Goal: Task Accomplishment & Management: Manage account settings

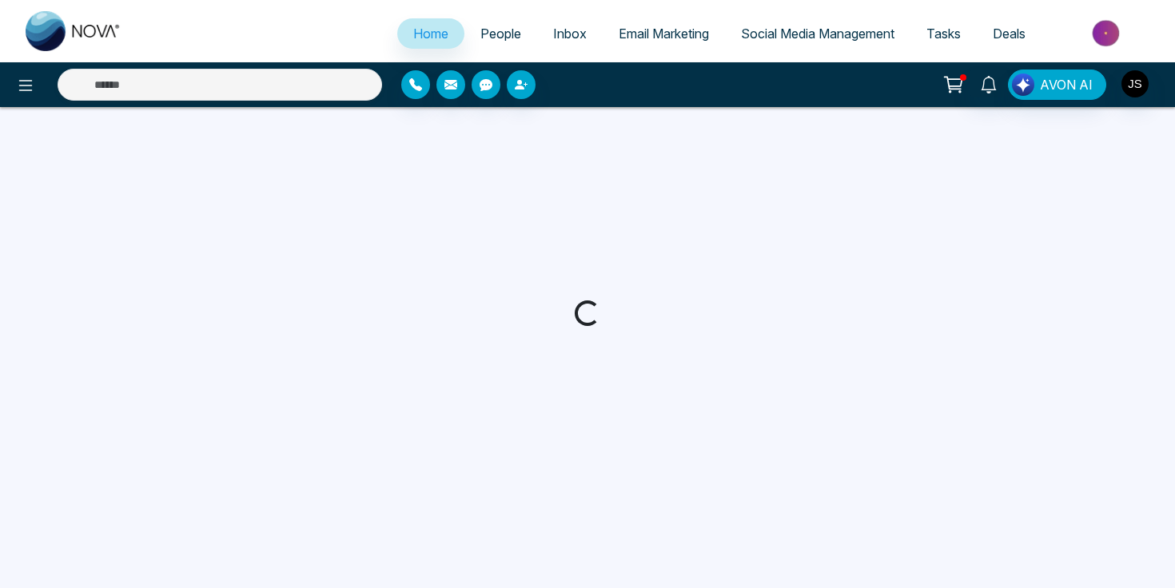
select select "*"
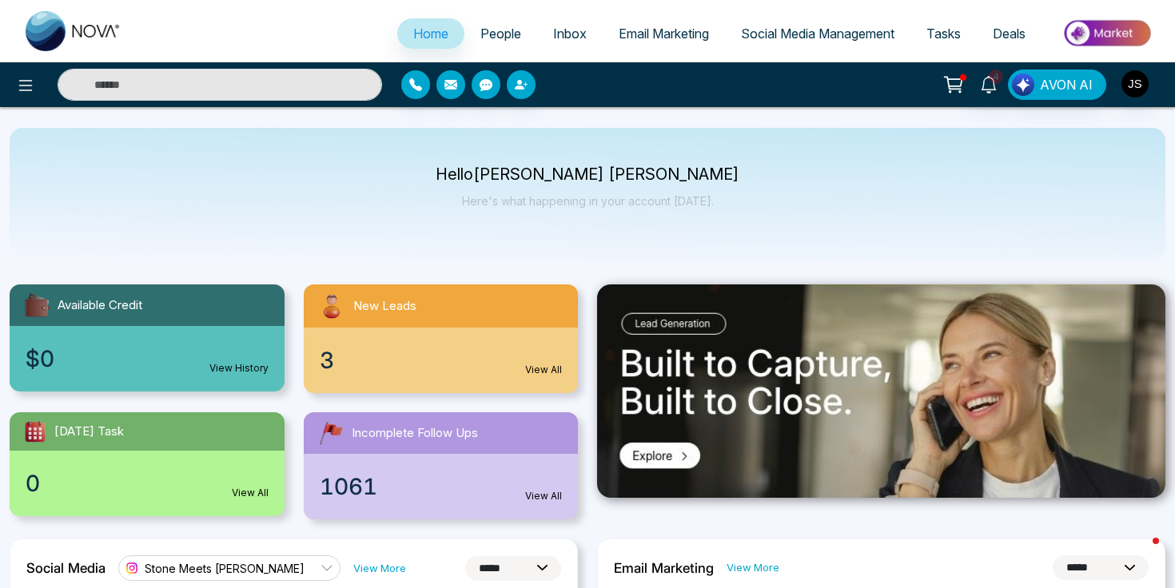
click at [508, 42] on link "People" at bounding box center [500, 33] width 73 height 30
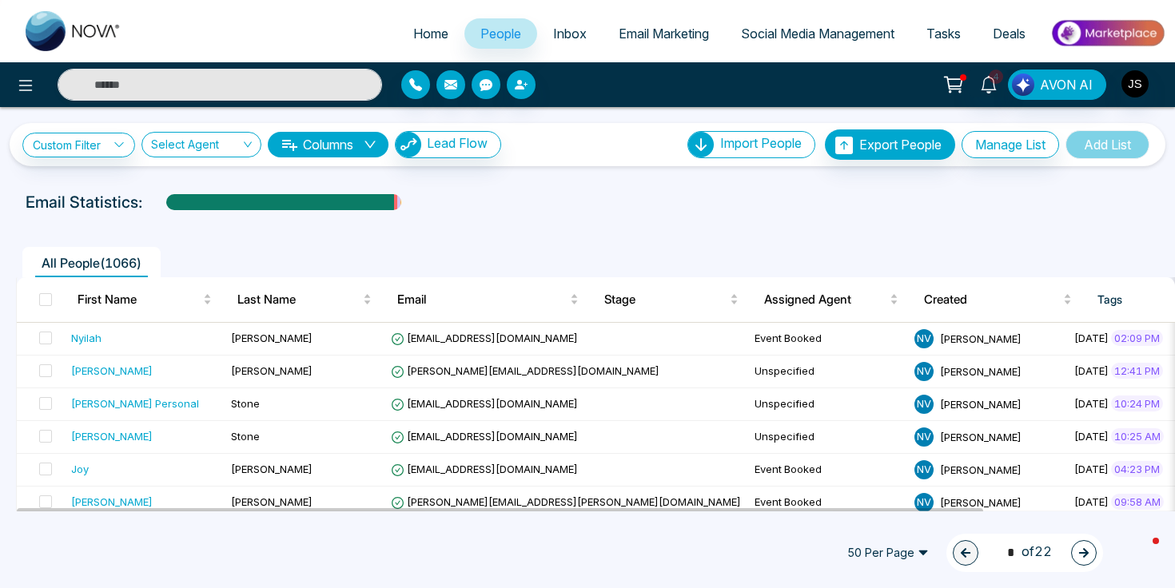
click at [495, 191] on div "Email Statistics:" at bounding box center [397, 202] width 743 height 24
click at [528, 249] on ul "All People ( 1066 )" at bounding box center [551, 262] width 1071 height 30
click at [497, 216] on div at bounding box center [588, 217] width 1156 height 6
click at [260, 93] on input "text" at bounding box center [220, 85] width 325 height 32
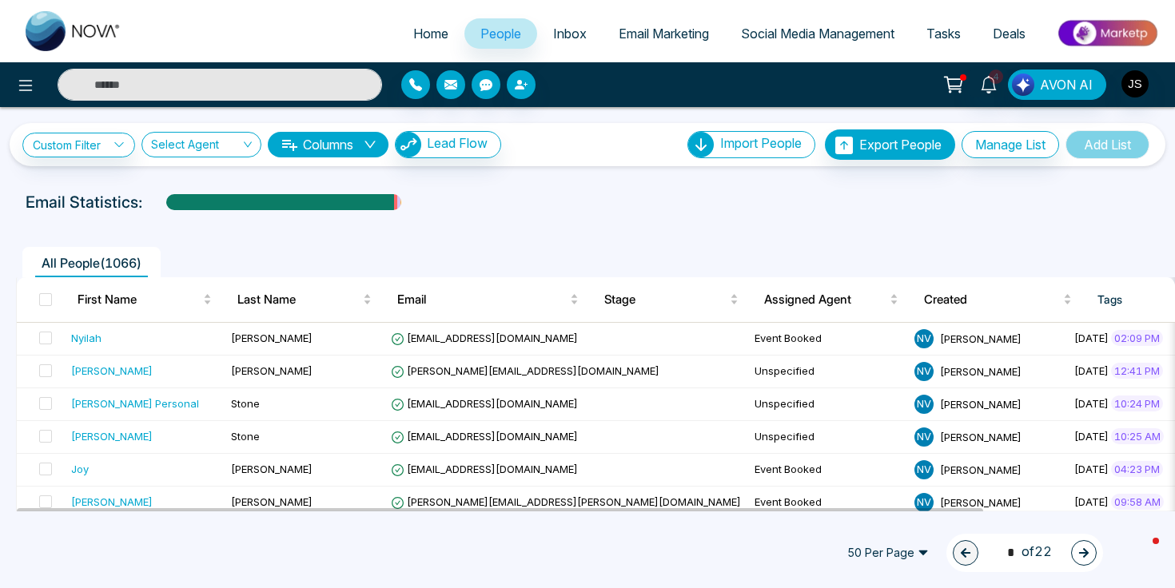
paste input "**********"
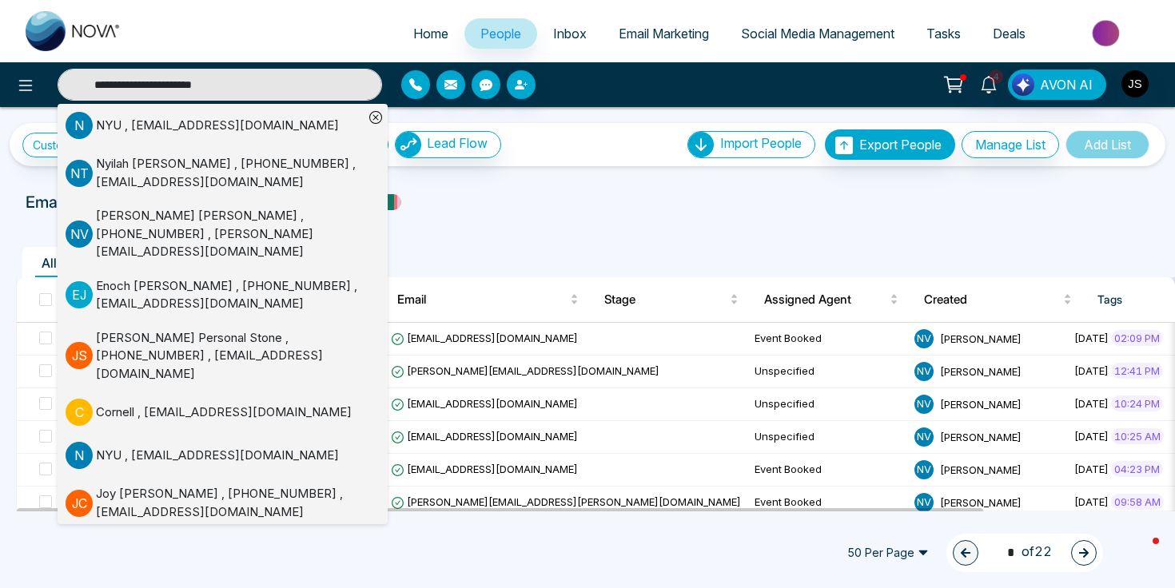
type input "**********"
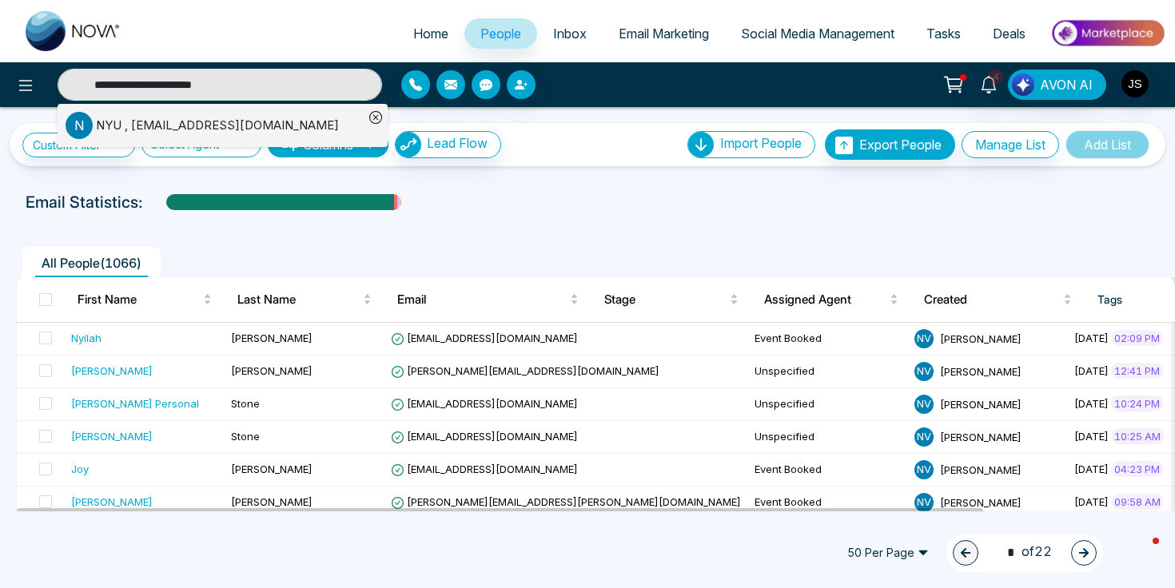
click at [285, 122] on div "N NYU , sps.gradstudents@nyu.edu" at bounding box center [215, 125] width 298 height 27
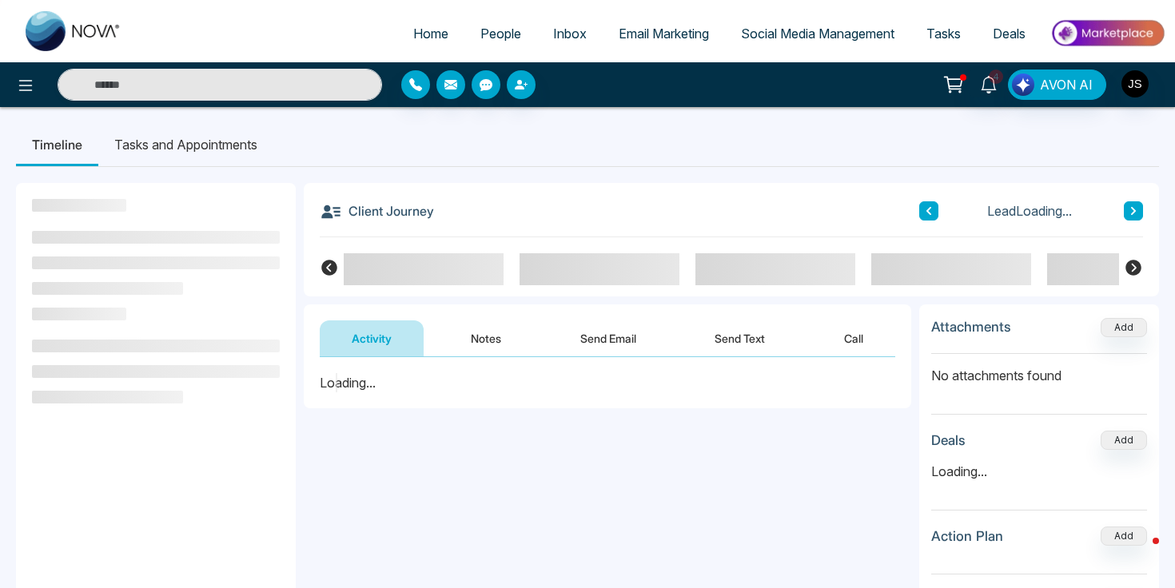
click at [495, 340] on button "Notes" at bounding box center [486, 339] width 94 height 36
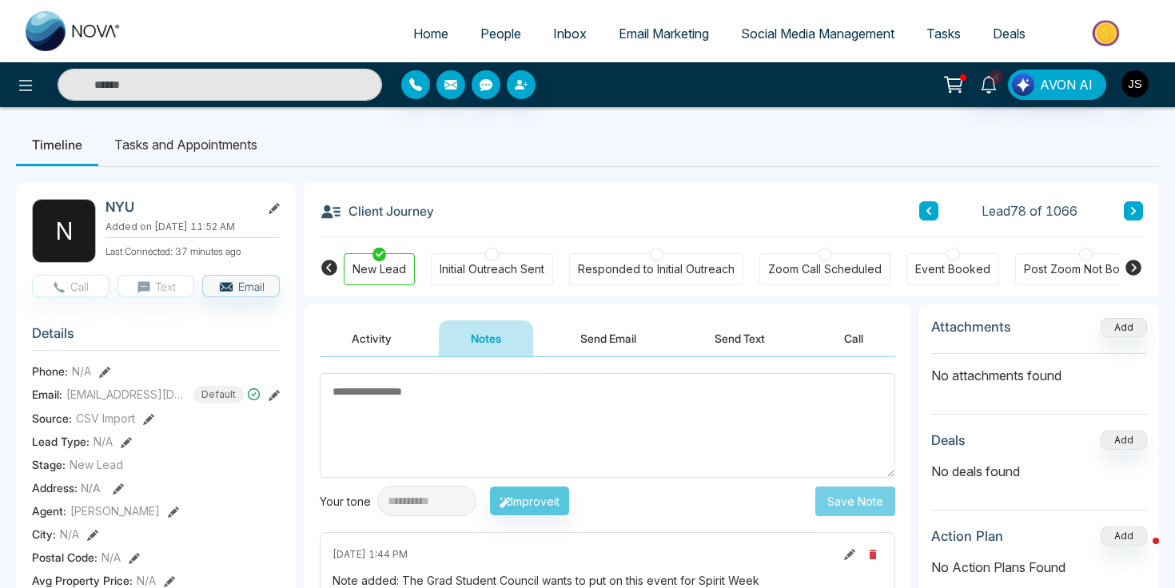
click at [116, 208] on h2 "NYU" at bounding box center [180, 207] width 149 height 16
click at [125, 216] on div "NYU Added on August 30 2025 | 11:52 AM Last Connected: 37 minutes ago" at bounding box center [193, 231] width 174 height 64
click at [113, 204] on h2 "NYU" at bounding box center [180, 207] width 149 height 16
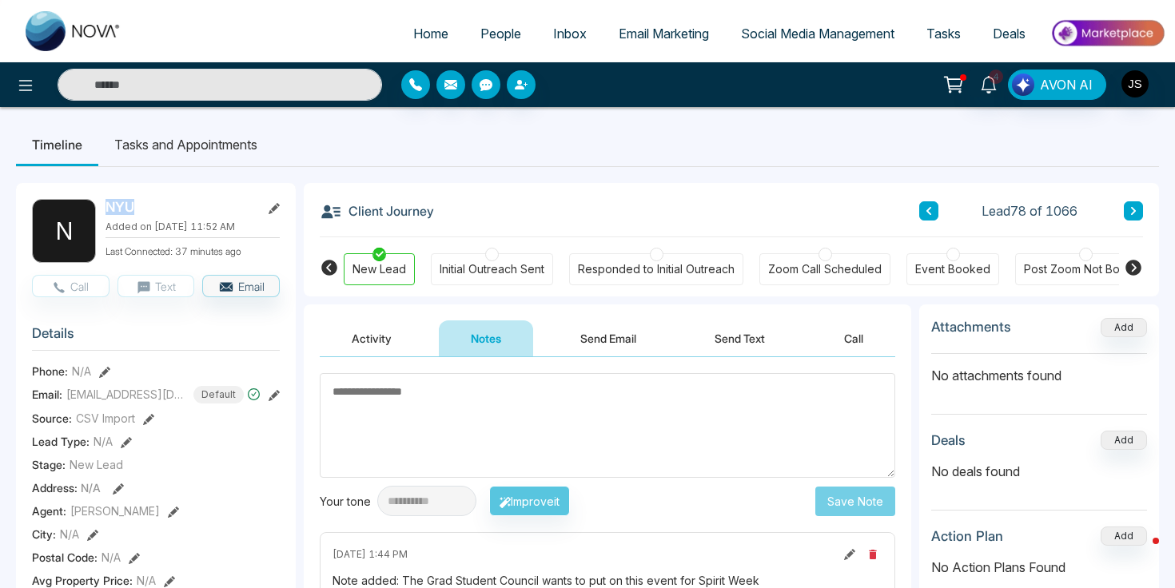
click at [113, 204] on h2 "NYU" at bounding box center [180, 207] width 149 height 16
click at [1148, 86] on button "button" at bounding box center [1135, 84] width 29 height 29
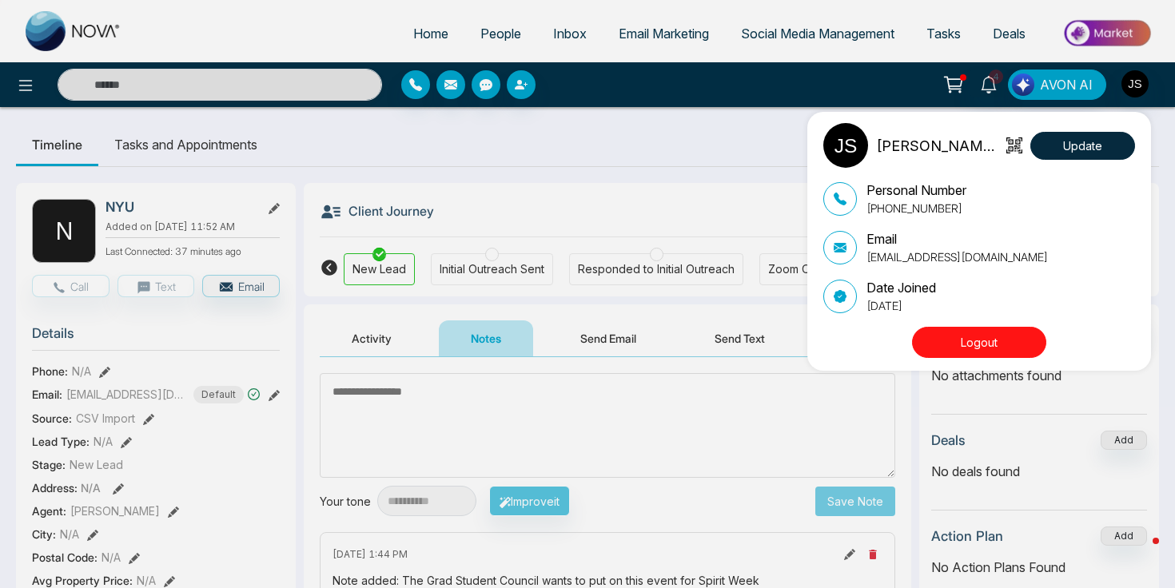
click at [696, 167] on div "Jackson Stone Update Personal Number +17817740049 Email support@stonemeetsclay.…" at bounding box center [587, 294] width 1175 height 588
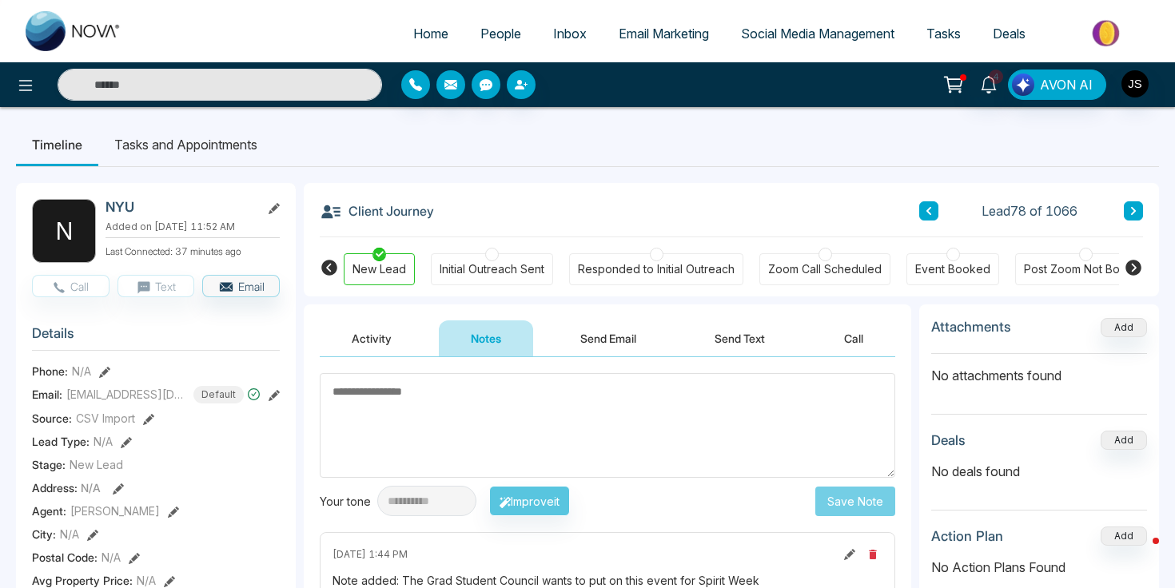
click at [507, 35] on span "People" at bounding box center [500, 34] width 41 height 16
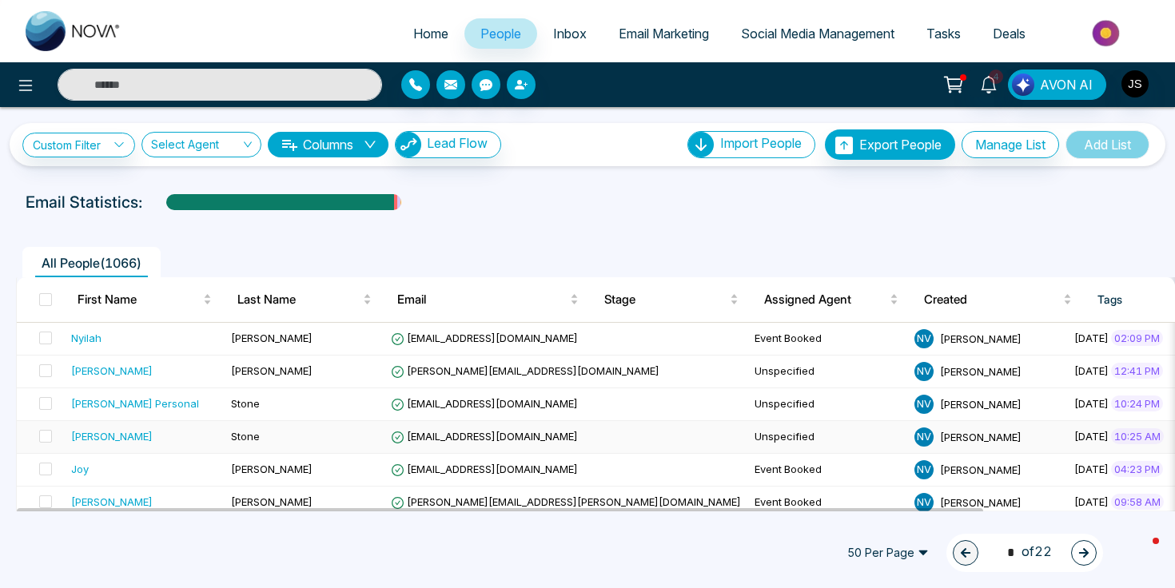
scroll to position [93, 0]
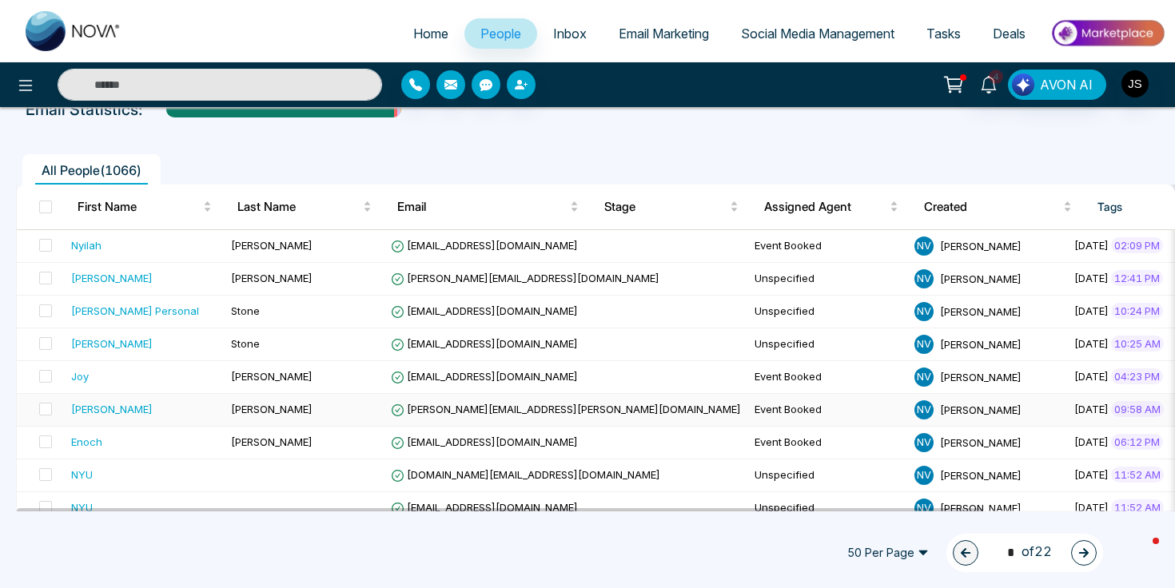
click at [87, 411] on div "Tara" at bounding box center [112, 409] width 82 height 16
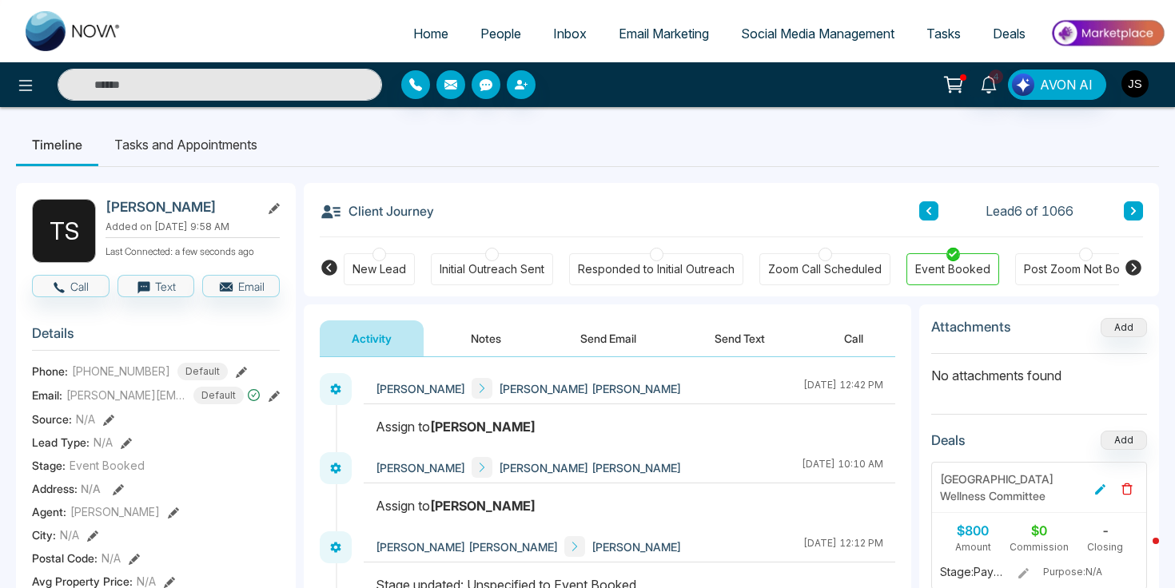
click at [1133, 85] on img "button" at bounding box center [1135, 83] width 27 height 27
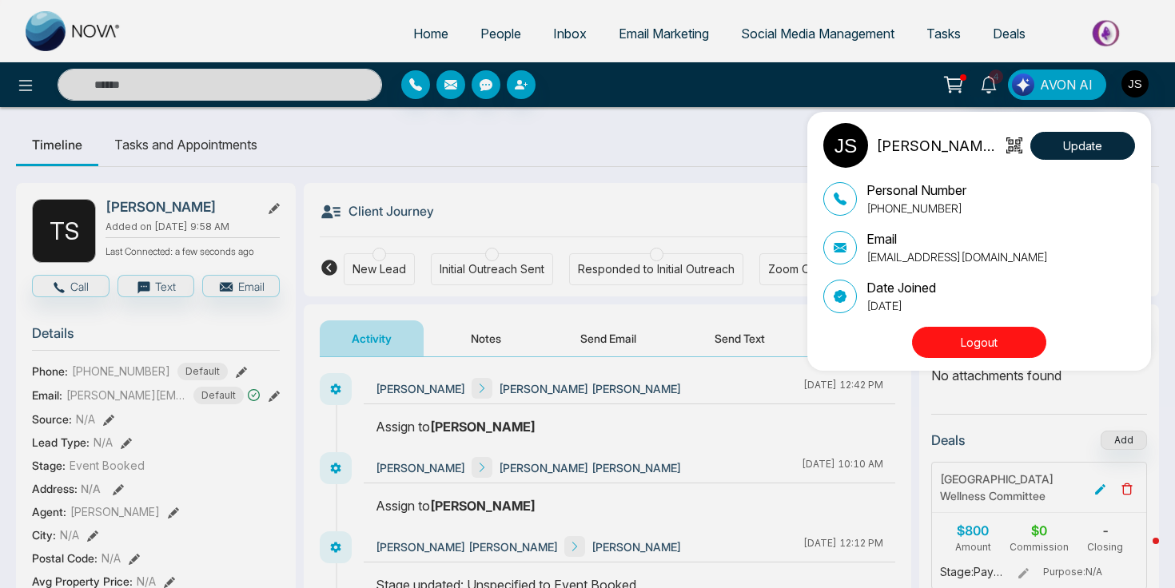
click at [921, 337] on button "Logout" at bounding box center [979, 342] width 134 height 31
